Goal: Complete application form

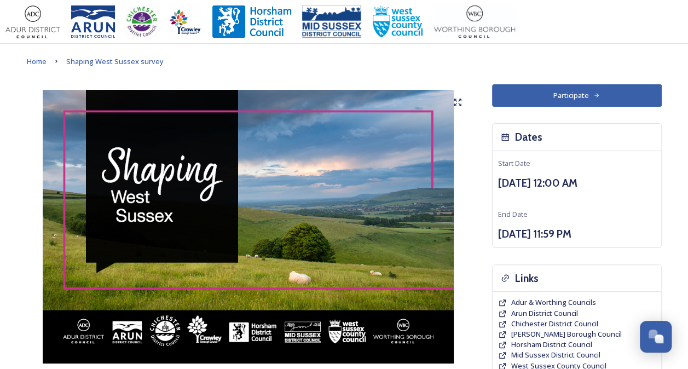
click at [595, 102] on button "Participate" at bounding box center [577, 95] width 170 height 22
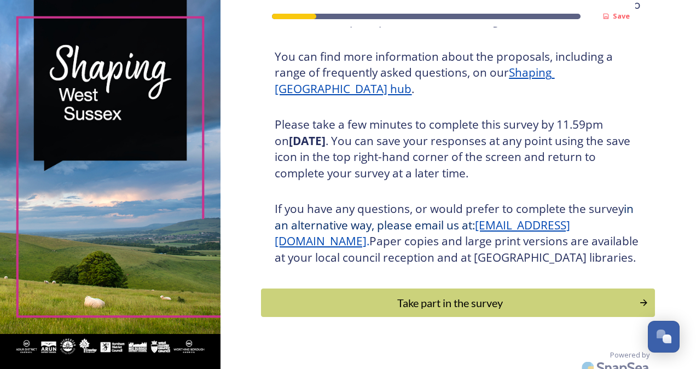
scroll to position [145, 0]
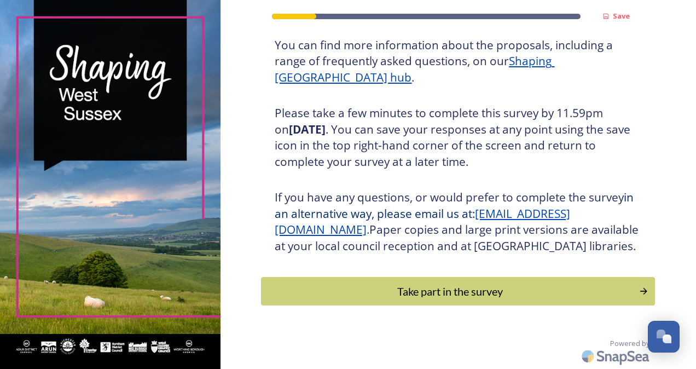
click at [474, 299] on div "Take part in the survey" at bounding box center [450, 291] width 366 height 16
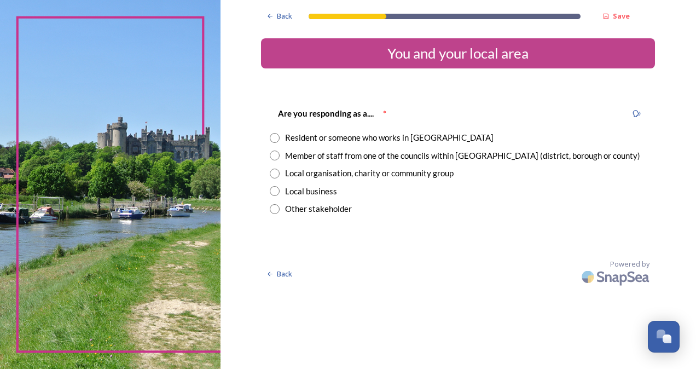
click at [319, 155] on div "Member of staff from one of the councils within [GEOGRAPHIC_DATA] (district, bo…" at bounding box center [462, 155] width 355 height 13
radio input "true"
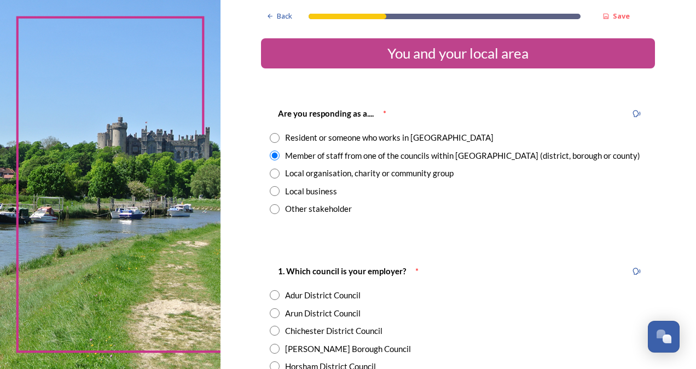
click at [308, 138] on div "Resident or someone who works in [GEOGRAPHIC_DATA]" at bounding box center [389, 137] width 209 height 13
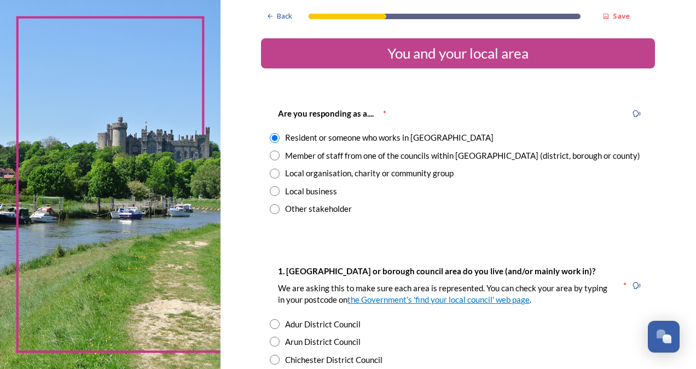
click at [309, 154] on div "Member of staff from one of the councils within [GEOGRAPHIC_DATA] (district, bo…" at bounding box center [462, 155] width 355 height 13
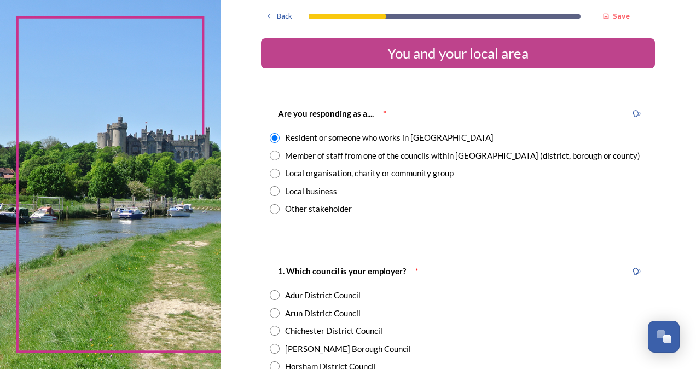
radio input "false"
radio input "true"
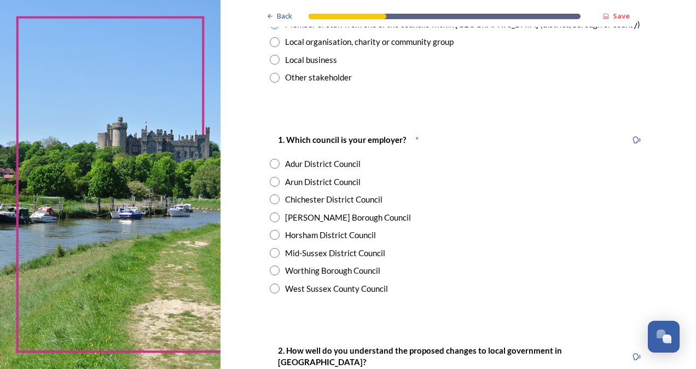
scroll to position [134, 0]
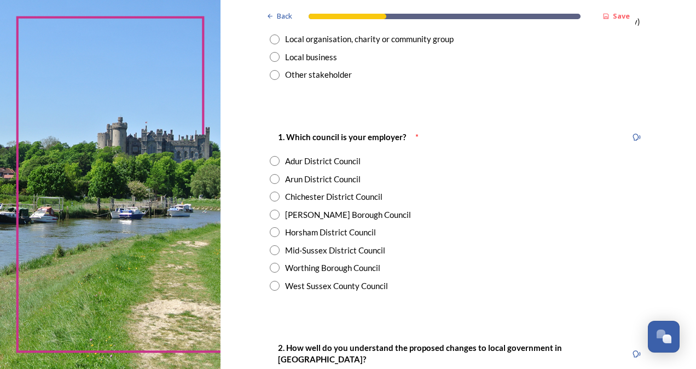
click at [300, 218] on div "[PERSON_NAME] Borough Council" at bounding box center [348, 215] width 126 height 13
radio input "true"
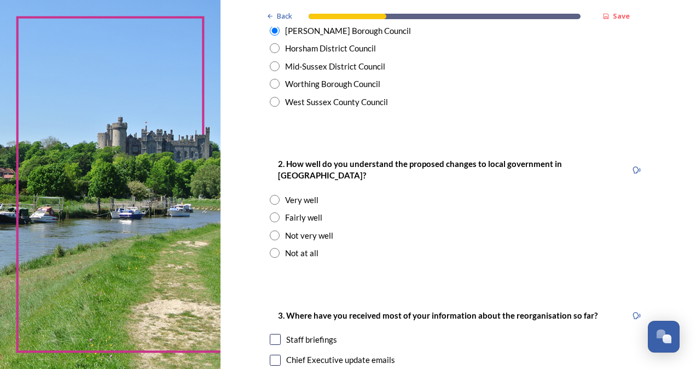
scroll to position [328, 0]
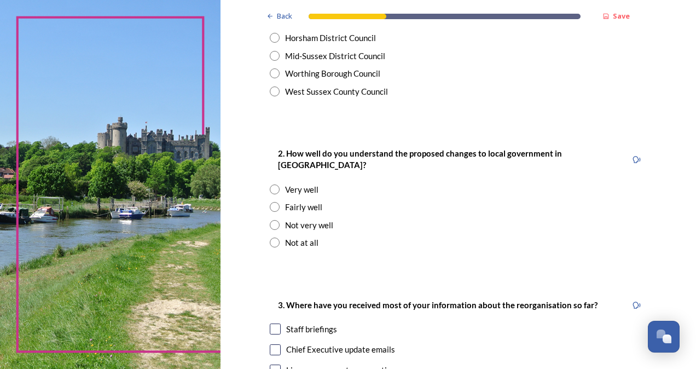
click at [299, 201] on div "Fairly well" at bounding box center [303, 207] width 37 height 13
click at [309, 219] on div "Not very well" at bounding box center [309, 225] width 48 height 13
radio input "false"
radio input "true"
click at [293, 201] on div "Fairly well" at bounding box center [303, 207] width 37 height 13
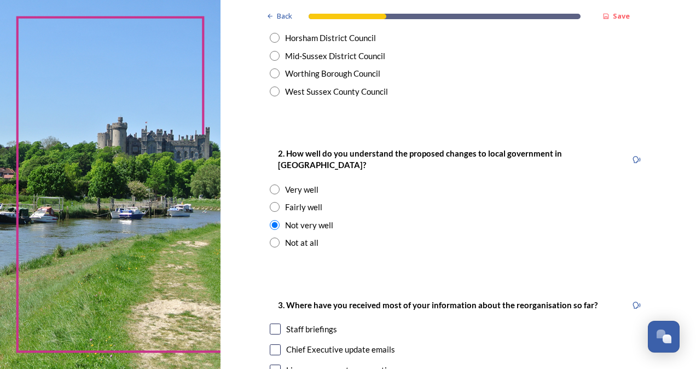
radio input "true"
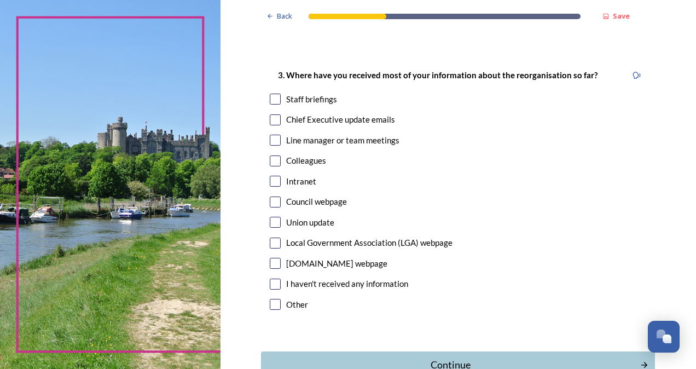
scroll to position [567, 0]
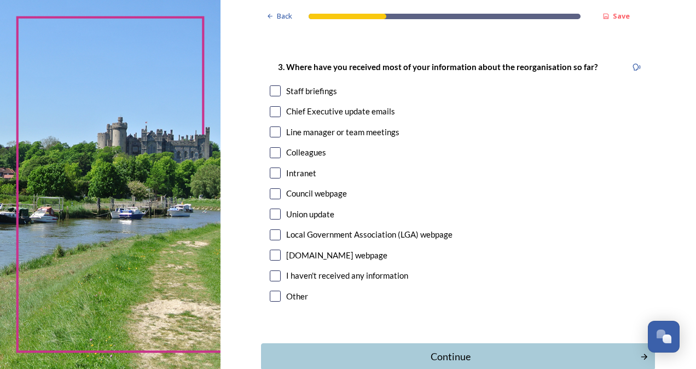
click at [301, 85] on div "Staff briefings" at bounding box center [311, 91] width 51 height 13
checkbox input "true"
click at [287, 146] on div "Colleagues" at bounding box center [306, 152] width 40 height 13
checkbox input "true"
click at [394, 354] on button "Continue" at bounding box center [458, 356] width 394 height 27
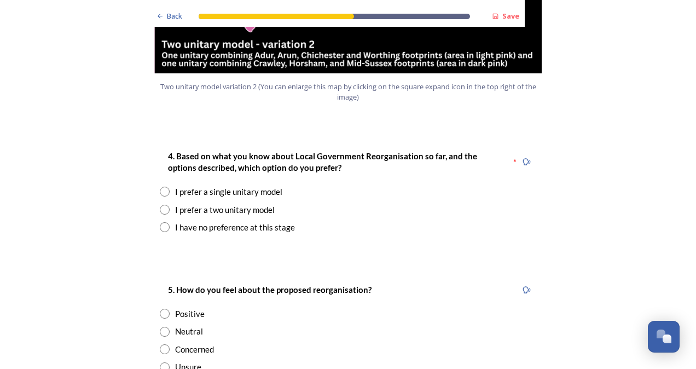
scroll to position [1424, 0]
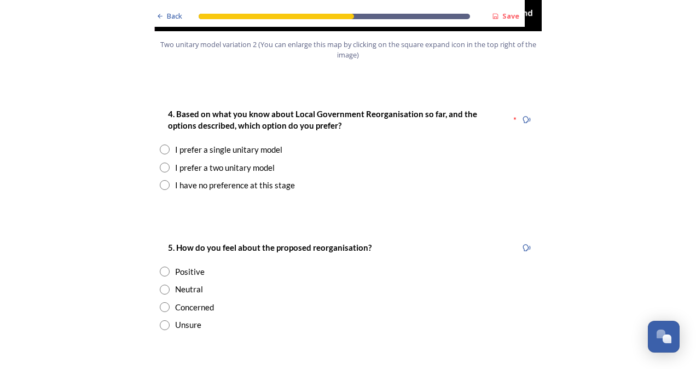
click at [224, 143] on div "I prefer a single unitary model" at bounding box center [228, 149] width 107 height 13
radio input "true"
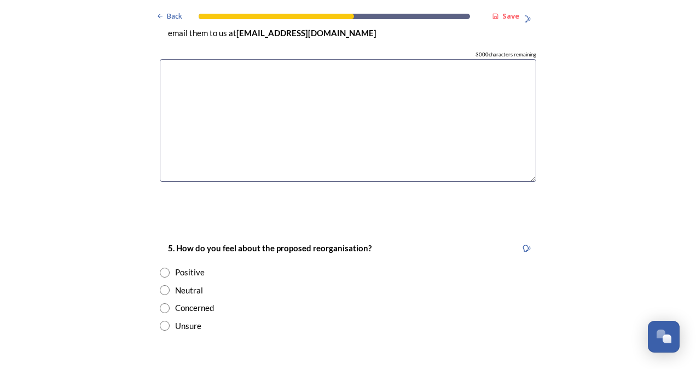
scroll to position [1709, 0]
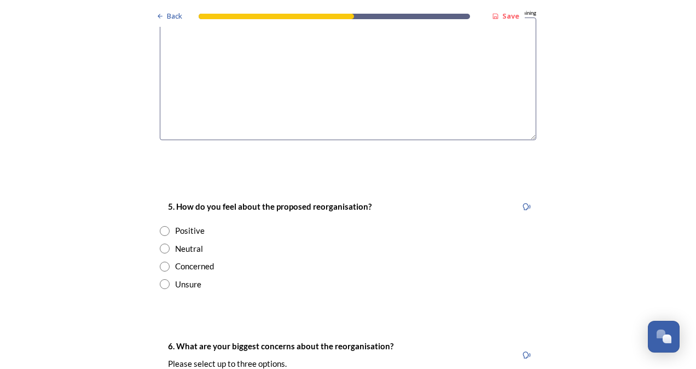
click at [176, 243] on div "Neutral" at bounding box center [189, 249] width 28 height 13
radio input "true"
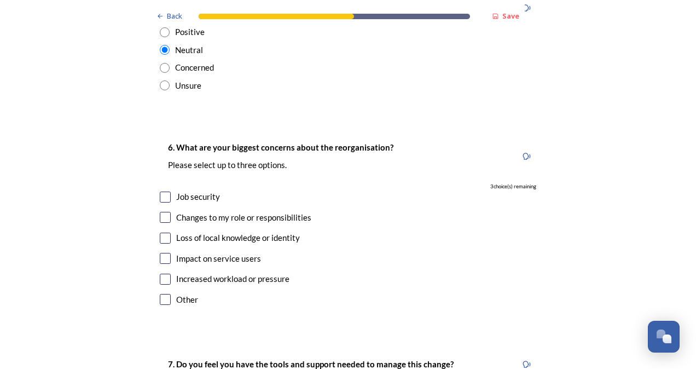
scroll to position [1926, 0]
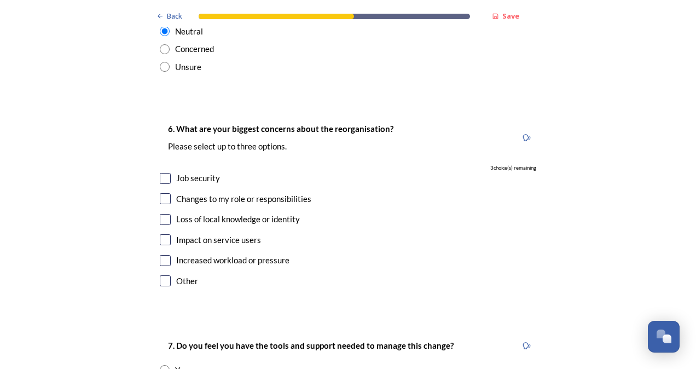
click at [207, 213] on div "Loss of local knowledge or identity" at bounding box center [238, 219] width 124 height 13
checkbox input "true"
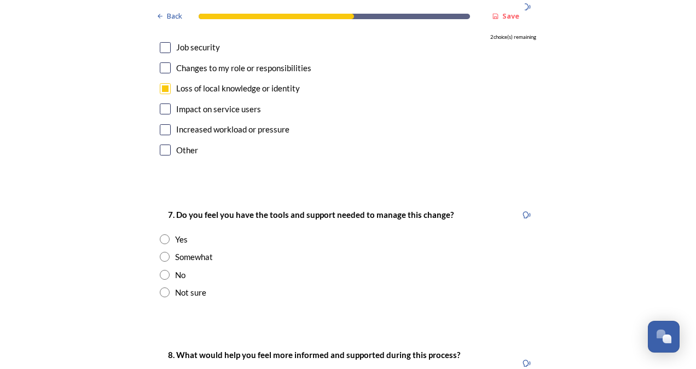
scroll to position [2080, 0]
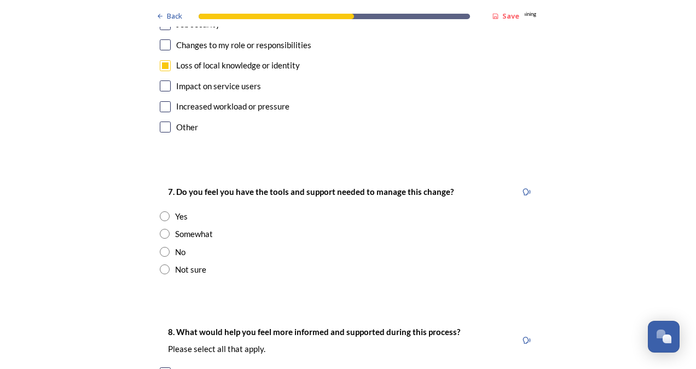
click at [168, 210] on div "Yes" at bounding box center [348, 216] width 377 height 13
radio input "true"
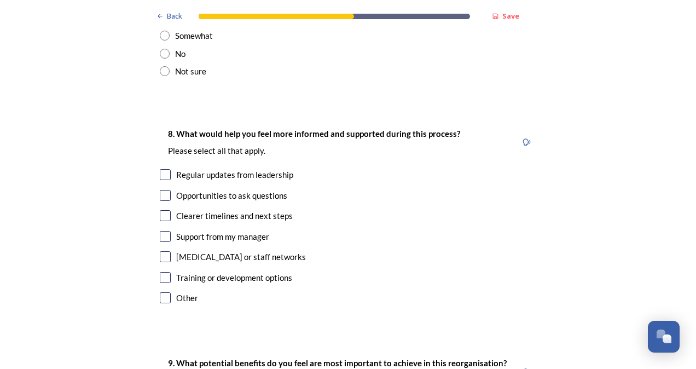
scroll to position [2282, 0]
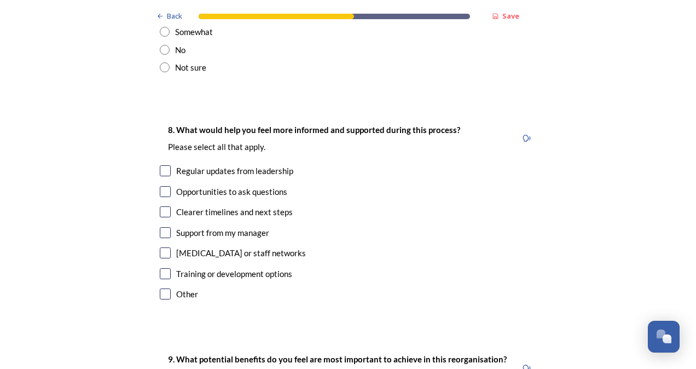
click at [234, 165] on div "Regular updates from leadership" at bounding box center [234, 171] width 117 height 13
checkbox input "true"
click at [230, 186] on div "Opportunities to ask questions" at bounding box center [231, 192] width 111 height 13
checkbox input "false"
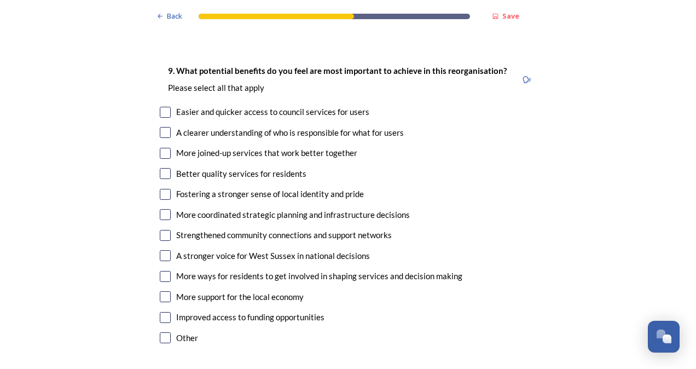
scroll to position [2575, 0]
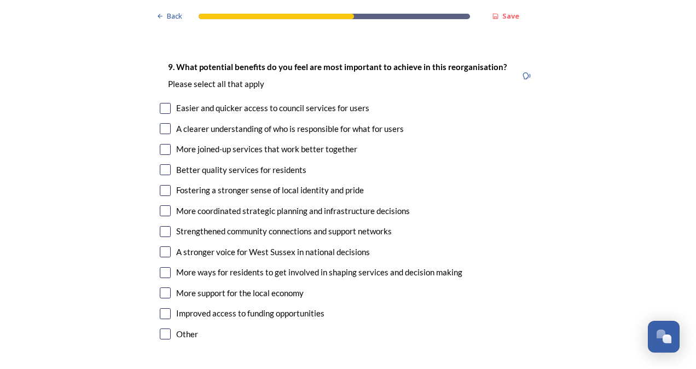
click at [235, 102] on div "Easier and quicker access to council services for users" at bounding box center [272, 108] width 193 height 13
checkbox input "true"
click at [236, 123] on div "A clearer understanding of who is responsible for what for users" at bounding box center [290, 129] width 228 height 13
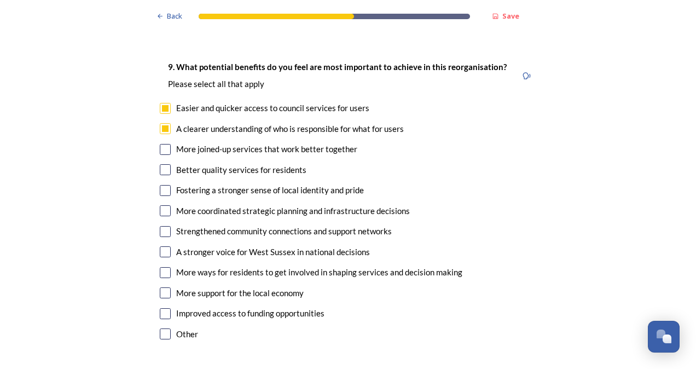
drag, startPoint x: 236, startPoint y: 97, endPoint x: 185, endPoint y: 100, distance: 51.5
click at [185, 123] on div "A clearer understanding of who is responsible for what for users" at bounding box center [290, 129] width 228 height 13
checkbox input "false"
click at [164, 164] on input "checkbox" at bounding box center [165, 169] width 11 height 11
checkbox input "true"
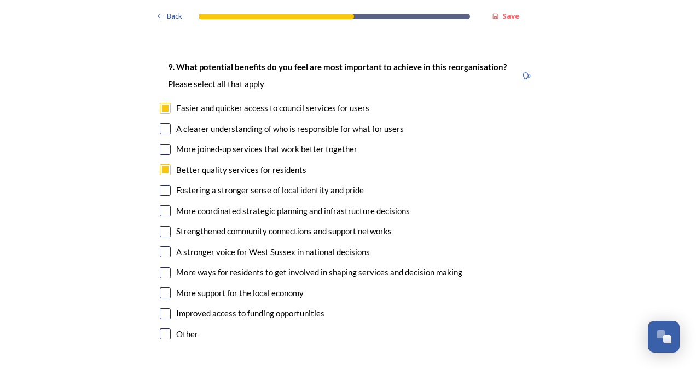
click at [162, 308] on input "checkbox" at bounding box center [165, 313] width 11 height 11
checkbox input "true"
click at [160, 246] on input "checkbox" at bounding box center [165, 251] width 11 height 11
checkbox input "true"
click at [162, 226] on input "checkbox" at bounding box center [165, 231] width 11 height 11
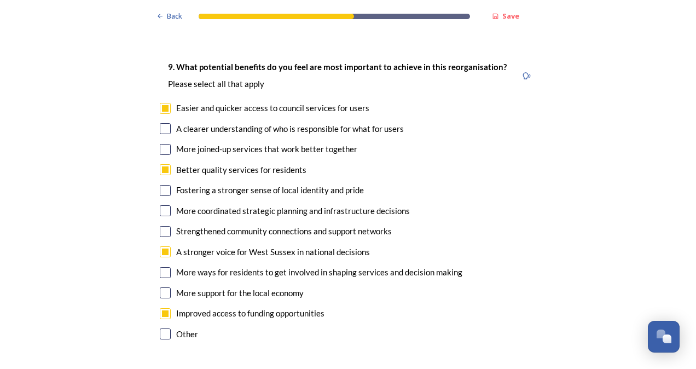
checkbox input "true"
click at [164, 144] on input "checkbox" at bounding box center [165, 149] width 11 height 11
checkbox input "true"
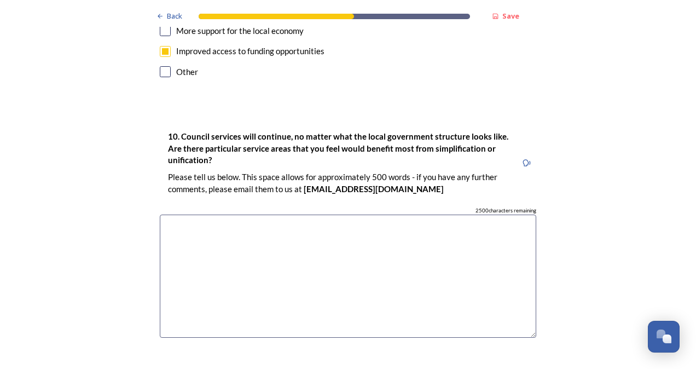
scroll to position [2845, 0]
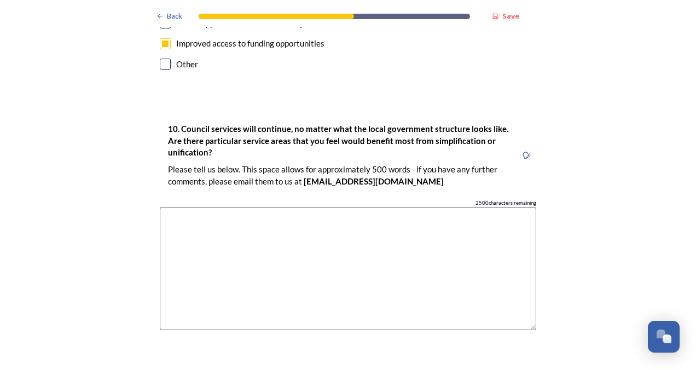
click at [417, 234] on textarea at bounding box center [348, 268] width 377 height 123
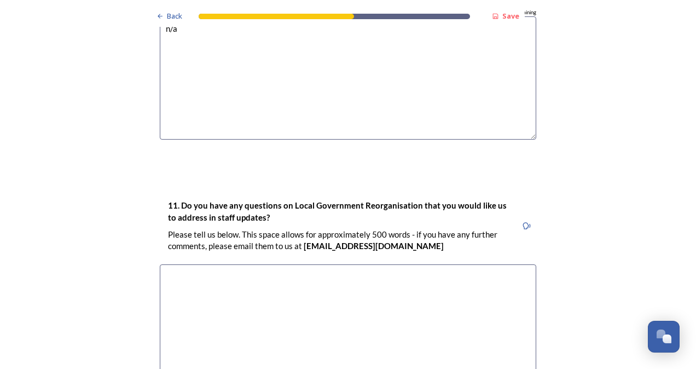
scroll to position [3043, 0]
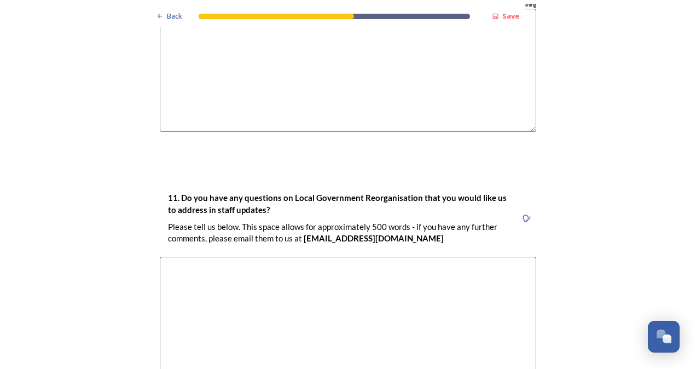
type textarea "n/a"
click at [382, 308] on textarea at bounding box center [348, 318] width 377 height 123
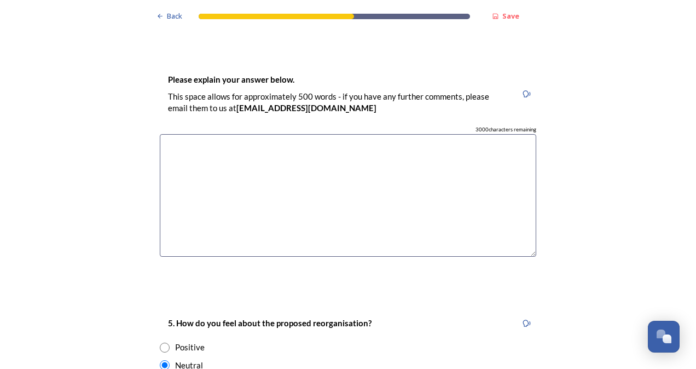
scroll to position [1544, 0]
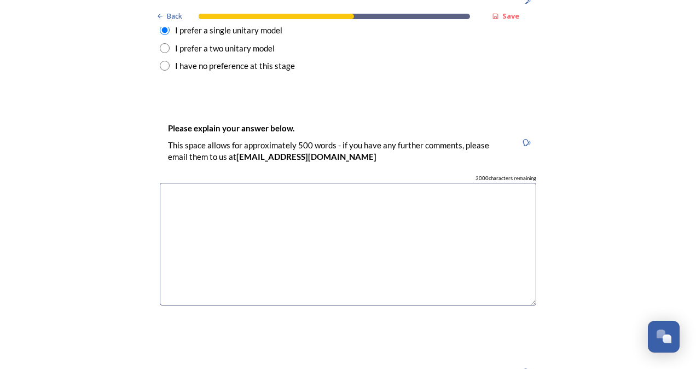
type textarea "n/a"
click at [340, 210] on textarea at bounding box center [348, 244] width 377 height 123
type textarea "i"
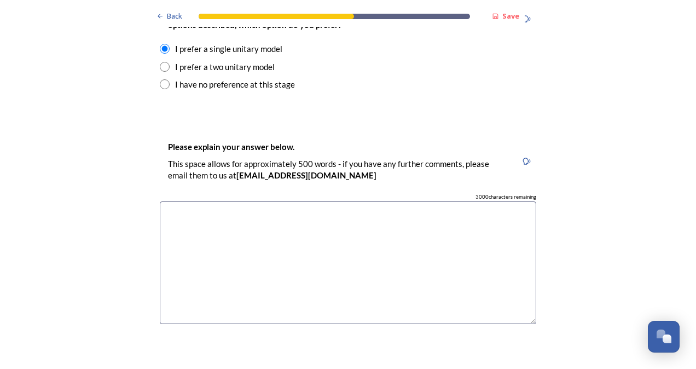
scroll to position [1521, 0]
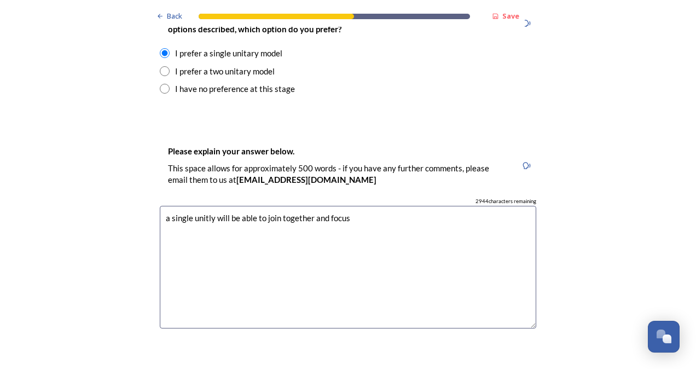
click at [204, 206] on textarea "a single unitly will be able to join together and focus" at bounding box center [348, 267] width 377 height 123
click at [369, 206] on textarea "a single unity will be able to join together and focus" at bounding box center [348, 267] width 377 height 123
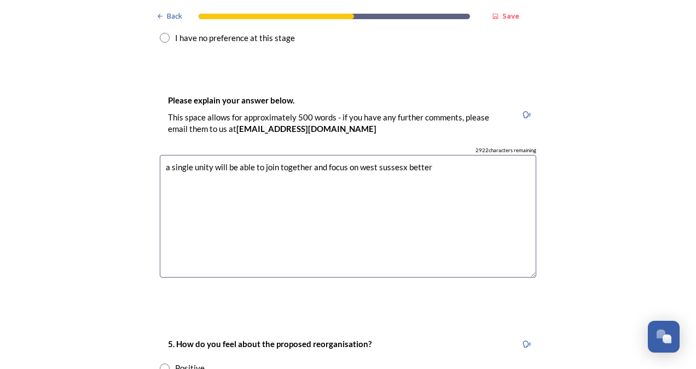
scroll to position [1519, 0]
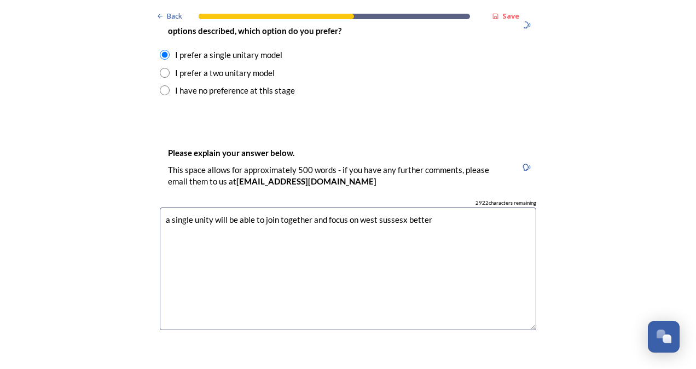
click at [384, 207] on textarea "a single unity will be able to join together and focus on west sussesx better" at bounding box center [348, 268] width 377 height 123
click at [440, 207] on textarea "a single unity will be able to join together and focus on [GEOGRAPHIC_DATA] bet…" at bounding box center [348, 268] width 377 height 123
click at [305, 207] on textarea "a single unity will be able to join together and focus on [GEOGRAPHIC_DATA] bet…" at bounding box center [348, 268] width 377 height 123
click at [270, 207] on textarea "a single unity will be able to and focus on [GEOGRAPHIC_DATA] better" at bounding box center [348, 268] width 377 height 123
click at [273, 207] on textarea "a single unity will be able to and focus on [GEOGRAPHIC_DATA] better" at bounding box center [348, 268] width 377 height 123
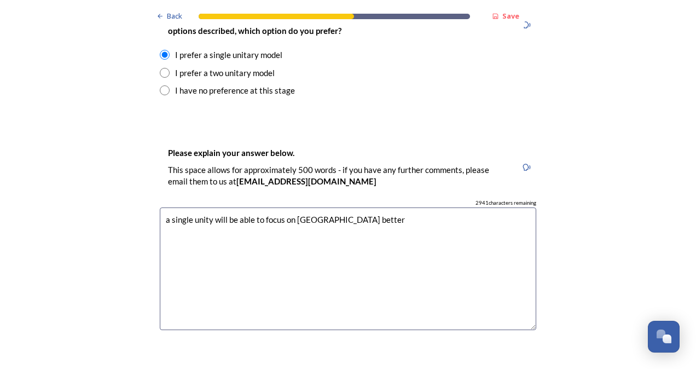
click at [372, 207] on textarea "a single unity will be able to focus on [GEOGRAPHIC_DATA] better" at bounding box center [348, 268] width 377 height 123
click at [471, 207] on textarea "a single unity will be able to focus on [GEOGRAPHIC_DATA] better overall as hop…" at bounding box center [348, 268] width 377 height 123
click at [403, 207] on textarea "a single unity will be able to focus on [GEOGRAPHIC_DATA] better overall as hop…" at bounding box center [348, 268] width 377 height 123
click at [360, 207] on textarea "a single unity will be able to focus on [GEOGRAPHIC_DATA] better overall as hop…" at bounding box center [348, 268] width 377 height 123
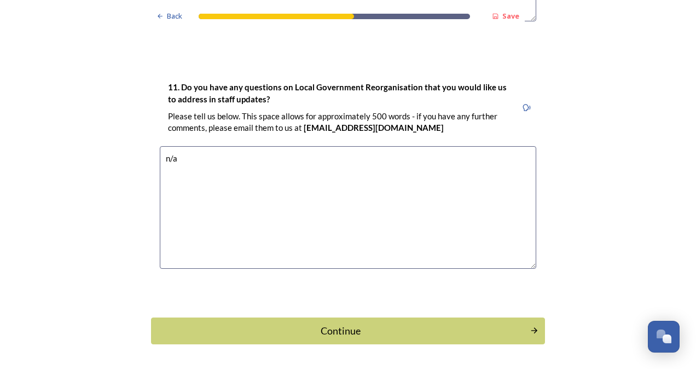
scroll to position [3159, 0]
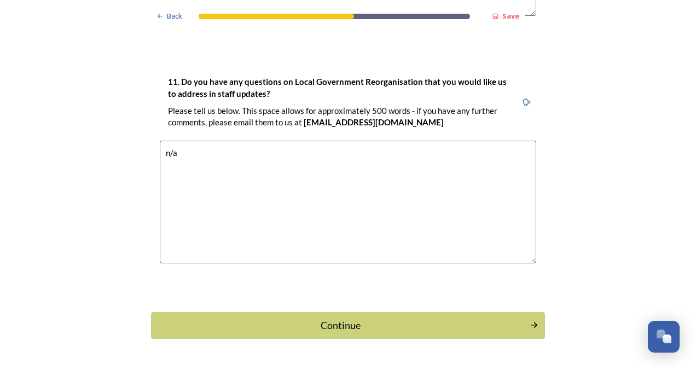
type textarea "a single unity will be able to focus on [GEOGRAPHIC_DATA] better overall as hop…"
click at [428, 318] on div "Continue" at bounding box center [340, 325] width 367 height 15
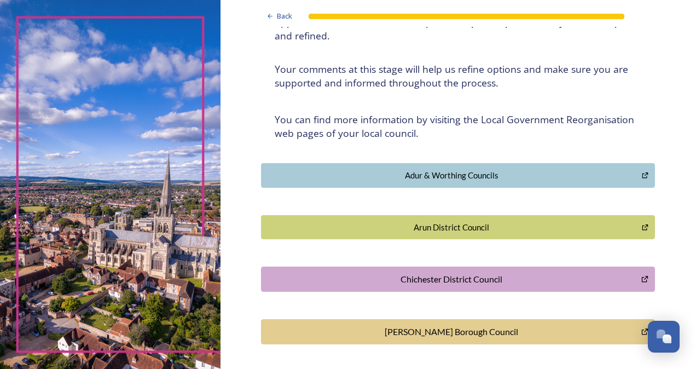
scroll to position [0, 0]
